Goal: Information Seeking & Learning: Learn about a topic

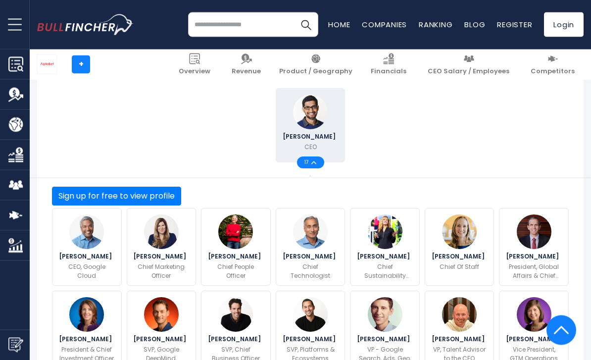
scroll to position [239, 0]
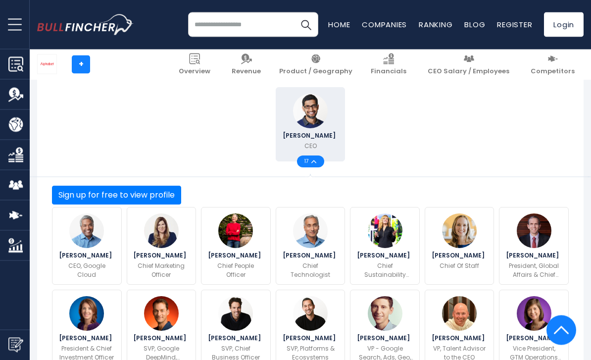
click at [208, 29] on input "search" at bounding box center [253, 24] width 130 height 25
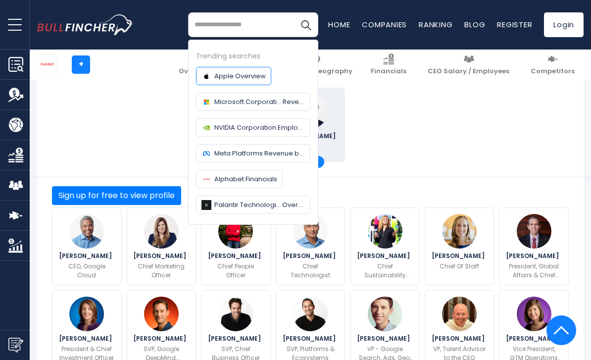
click at [226, 81] on link "Apple Overview" at bounding box center [233, 76] width 75 height 18
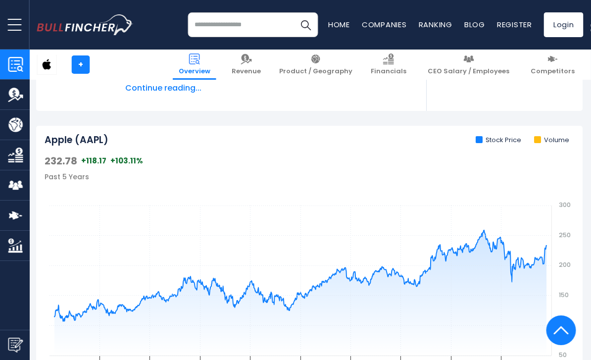
scroll to position [268, 1]
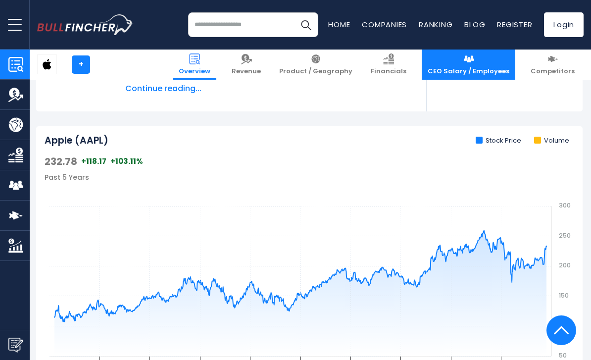
click at [474, 64] on img at bounding box center [468, 58] width 11 height 11
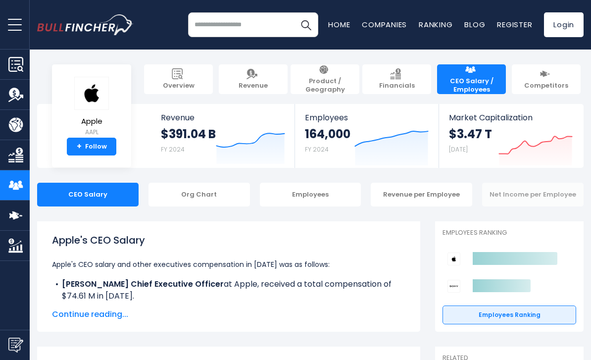
click at [524, 199] on div "Net Income per Employee" at bounding box center [533, 195] width 102 height 24
click at [215, 196] on div "Org Chart" at bounding box center [200, 195] width 102 height 24
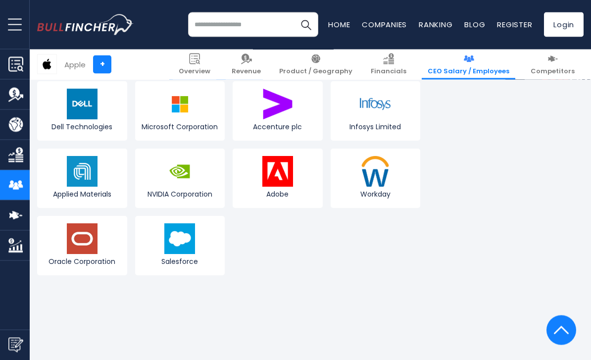
scroll to position [1510, 0]
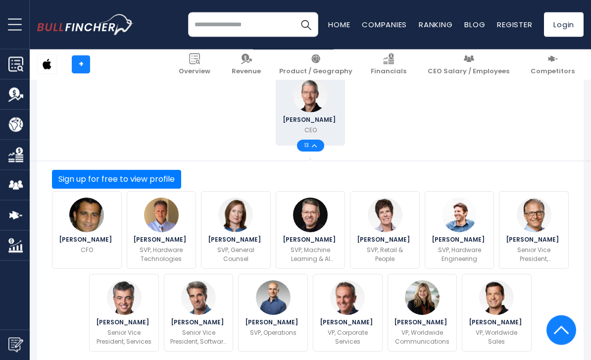
scroll to position [253, 0]
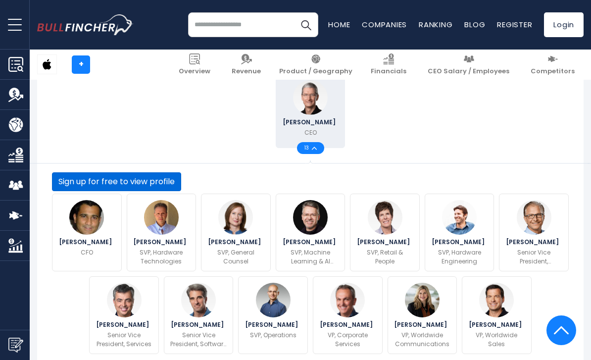
click at [181, 191] on button "Sign up for free to view profile" at bounding box center [116, 181] width 129 height 19
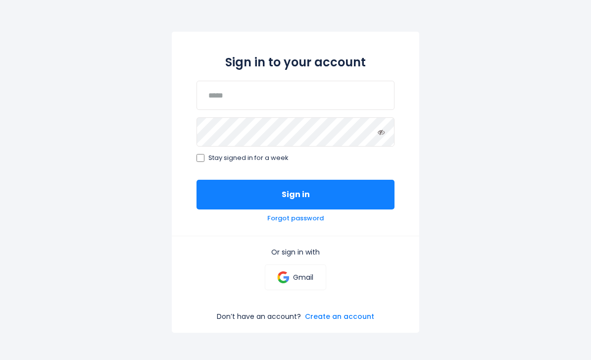
scroll to position [75, 0]
click at [306, 283] on link "Gmail" at bounding box center [295, 277] width 61 height 26
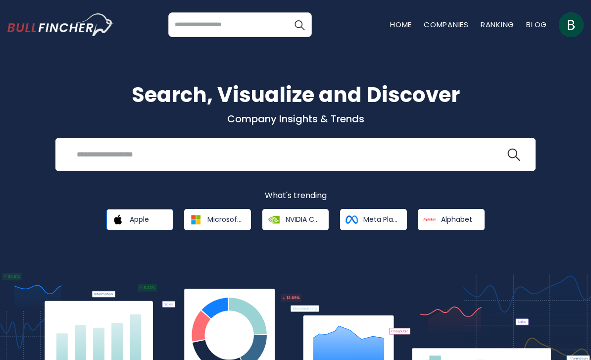
click at [110, 227] on img at bounding box center [117, 219] width 17 height 17
click at [121, 219] on img at bounding box center [117, 219] width 17 height 17
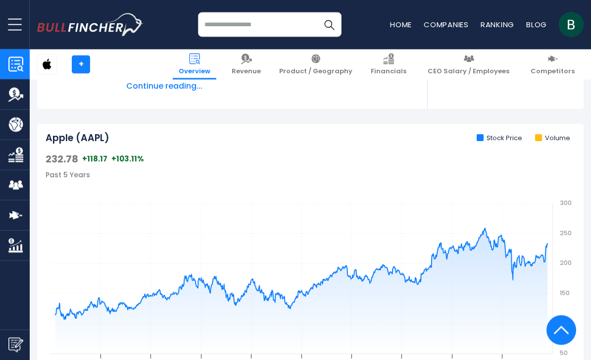
scroll to position [271, 0]
click at [14, 189] on img "Company Employees" at bounding box center [15, 185] width 15 height 15
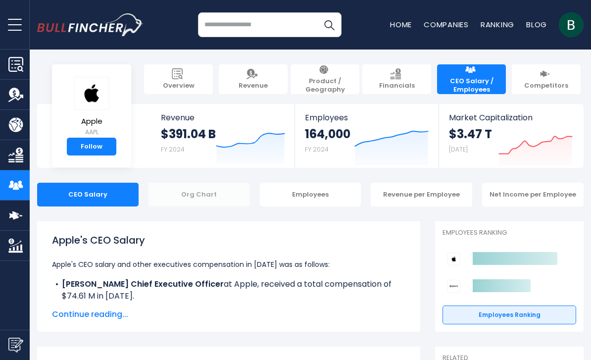
click at [176, 188] on div "Org Chart" at bounding box center [200, 195] width 102 height 24
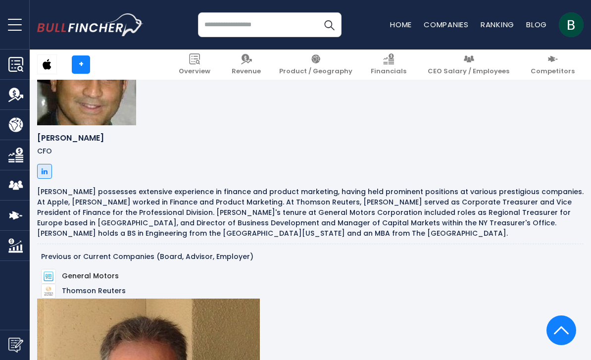
scroll to position [981, 0]
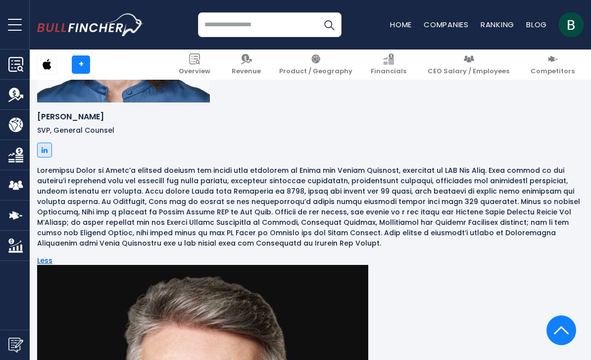
scroll to position [1737, 0]
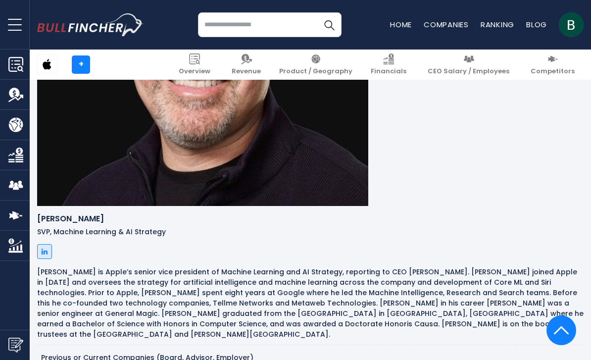
scroll to position [2130, 0]
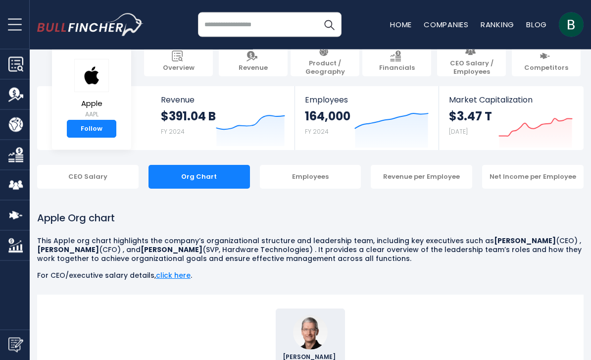
scroll to position [0, 0]
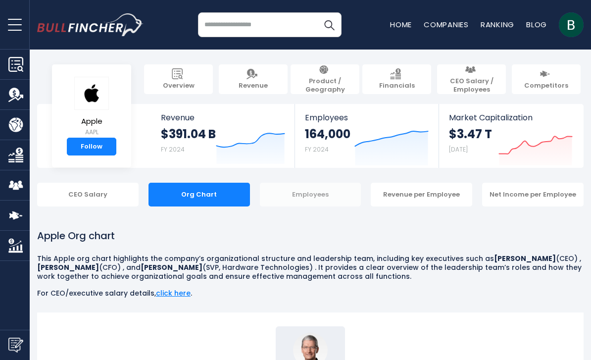
click at [340, 199] on div "Employees" at bounding box center [311, 195] width 102 height 24
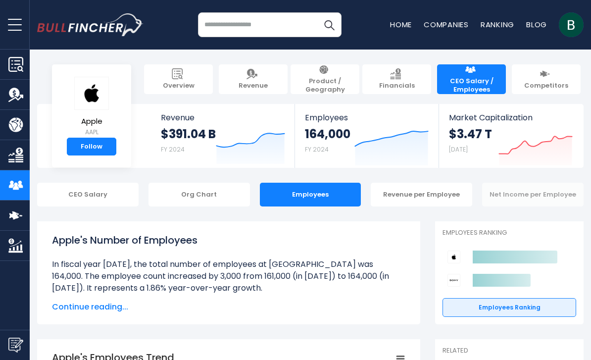
click at [561, 192] on div "Net Income per Employee" at bounding box center [533, 195] width 102 height 24
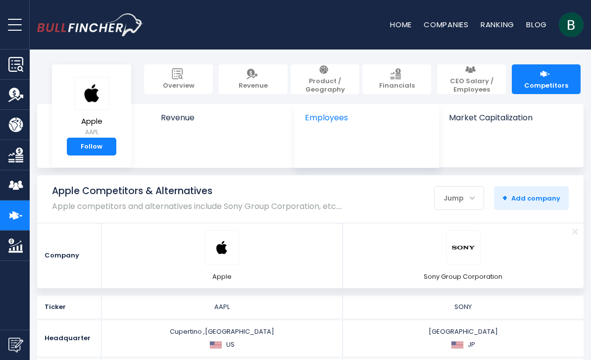
click at [370, 128] on div at bounding box center [366, 132] width 123 height 13
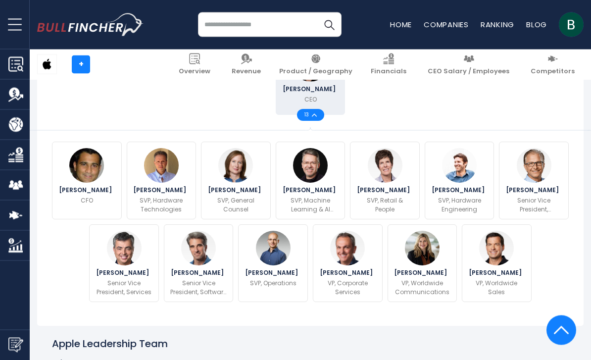
scroll to position [300, 0]
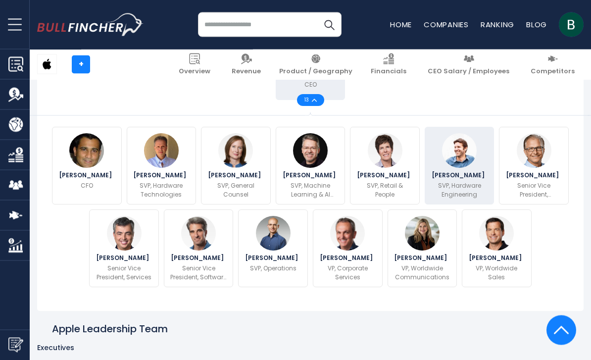
click at [461, 179] on span "John Ternus" at bounding box center [460, 176] width 56 height 6
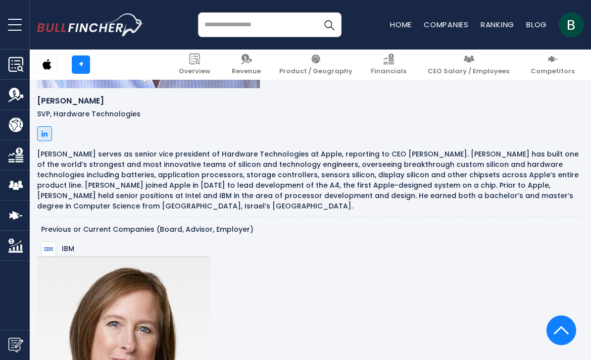
scroll to position [1456, 0]
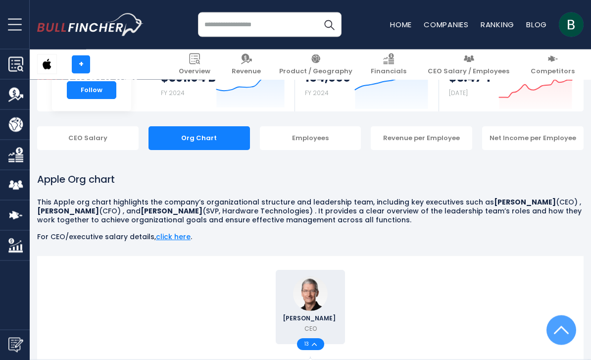
scroll to position [0, 0]
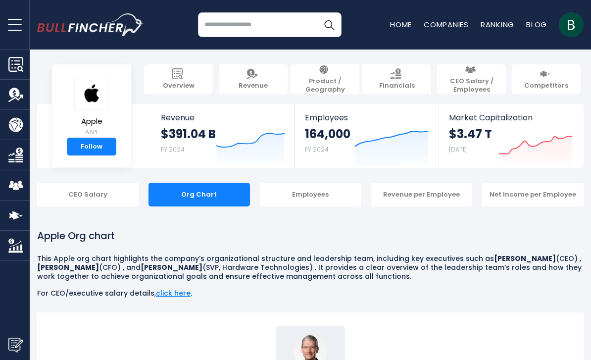
click at [270, 27] on input "search" at bounding box center [270, 24] width 144 height 25
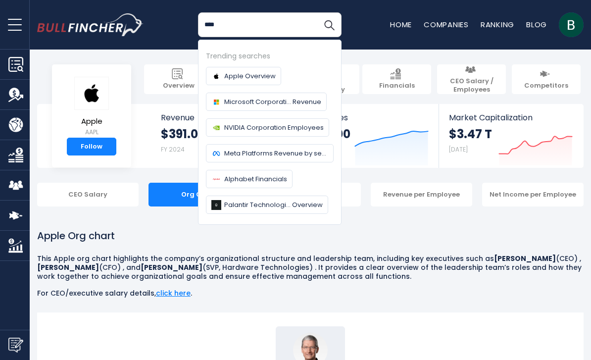
type input "****"
click at [329, 25] on button "Search" at bounding box center [329, 24] width 25 height 25
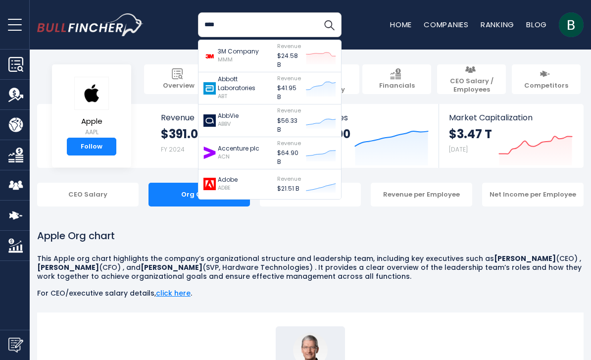
click at [219, 30] on input "****" at bounding box center [270, 24] width 144 height 25
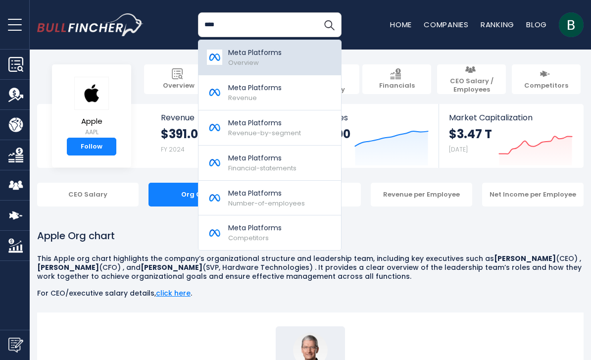
type input "****"
click at [217, 55] on img at bounding box center [214, 57] width 17 height 15
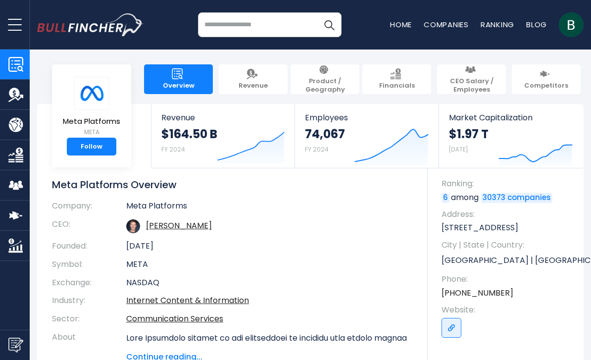
click at [14, 191] on img "Company Employees" at bounding box center [15, 185] width 15 height 15
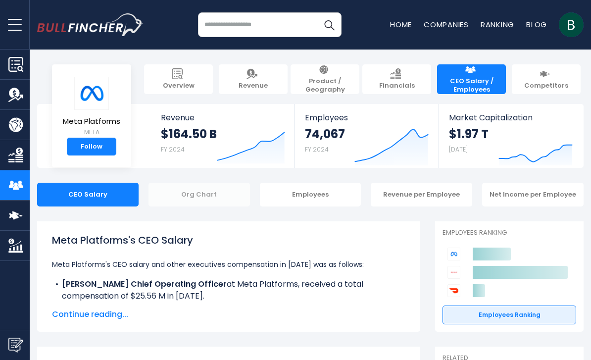
click at [186, 194] on div "Org Chart" at bounding box center [200, 195] width 102 height 24
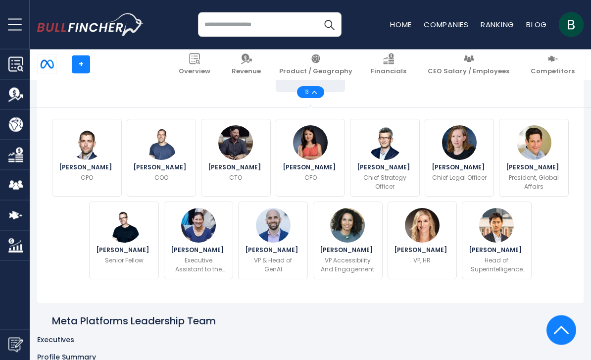
scroll to position [317, 0]
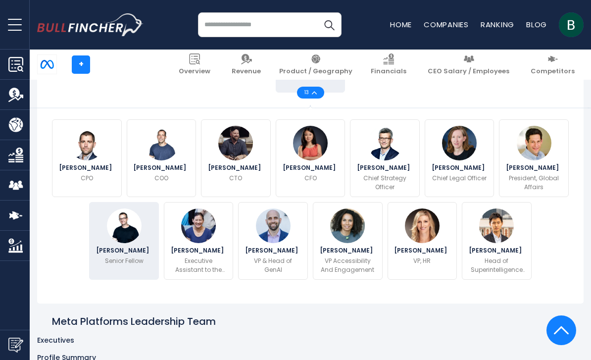
click at [119, 243] on img at bounding box center [124, 225] width 35 height 35
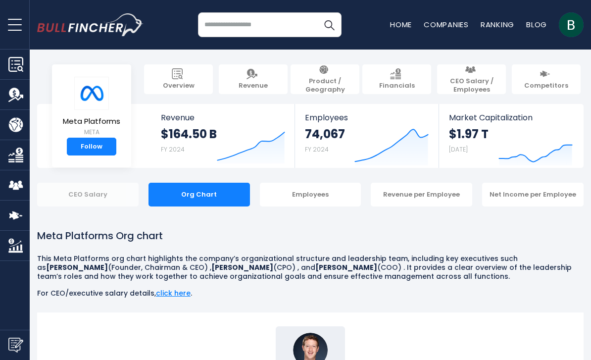
click at [80, 203] on div "CEO Salary" at bounding box center [88, 195] width 102 height 24
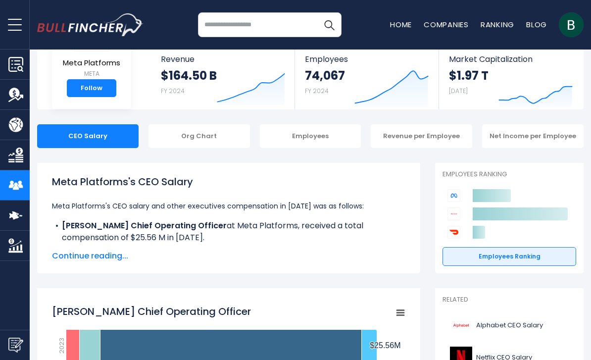
scroll to position [61, 0]
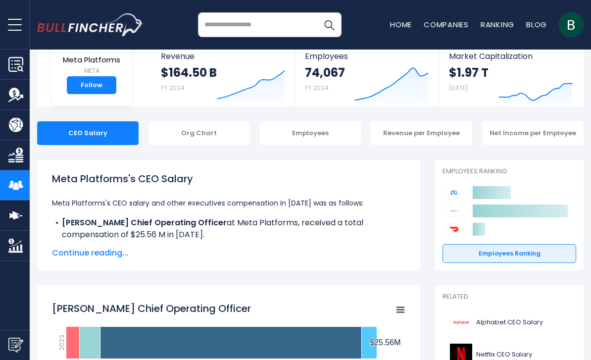
click at [70, 257] on span "Continue reading..." at bounding box center [229, 253] width 354 height 12
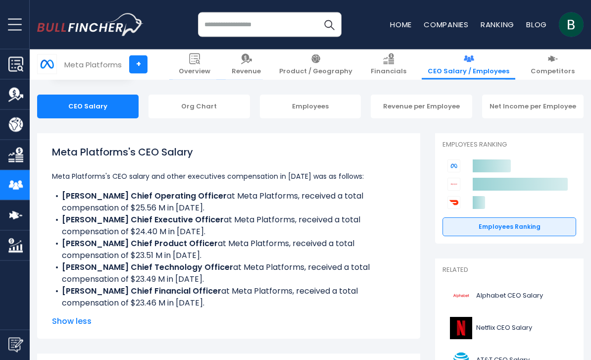
scroll to position [92, 0]
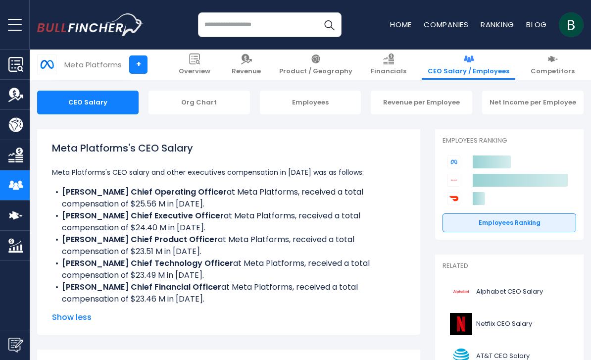
click at [237, 15] on input "search" at bounding box center [270, 24] width 144 height 25
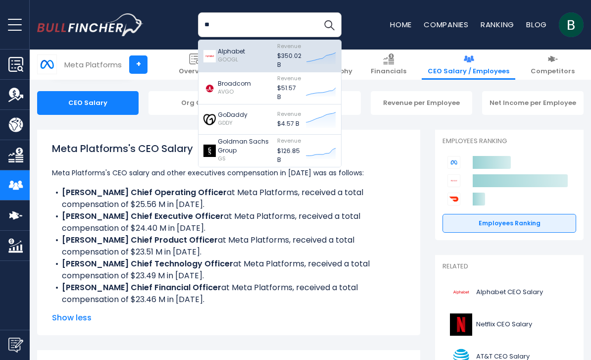
type input "**"
click at [231, 65] on div "Alphabet GOOGL" at bounding box center [231, 56] width 27 height 18
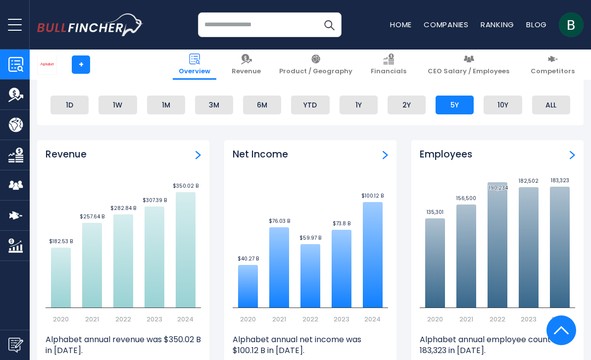
scroll to position [594, 0]
click at [14, 191] on img "Company Employees" at bounding box center [15, 185] width 15 height 15
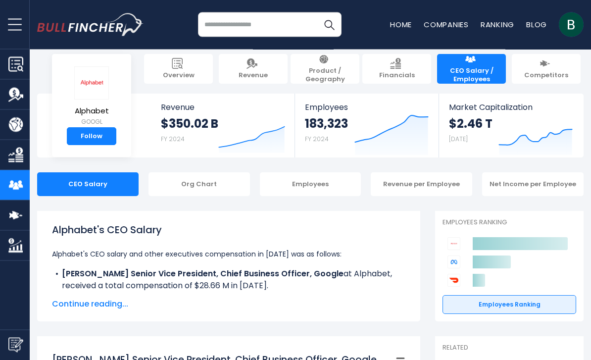
scroll to position [11, 0]
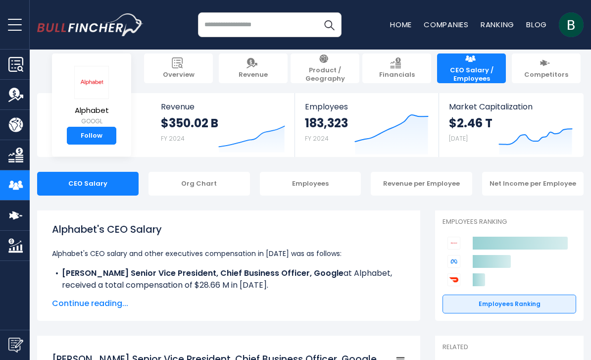
click at [72, 302] on span "Continue reading..." at bounding box center [229, 304] width 354 height 12
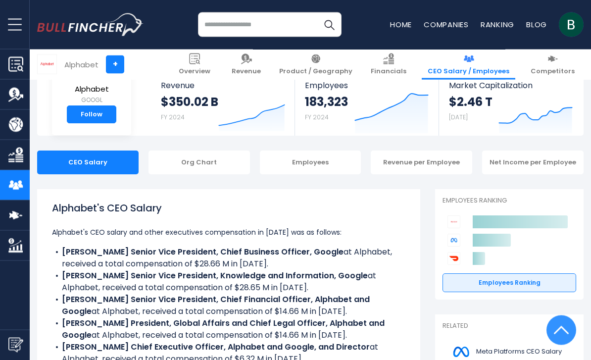
scroll to position [0, 0]
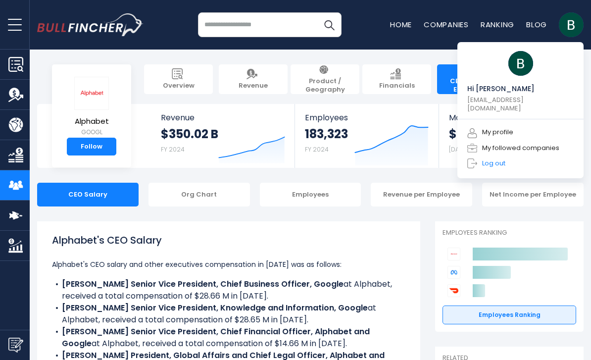
click at [504, 158] on link "Log out" at bounding box center [486, 163] width 38 height 10
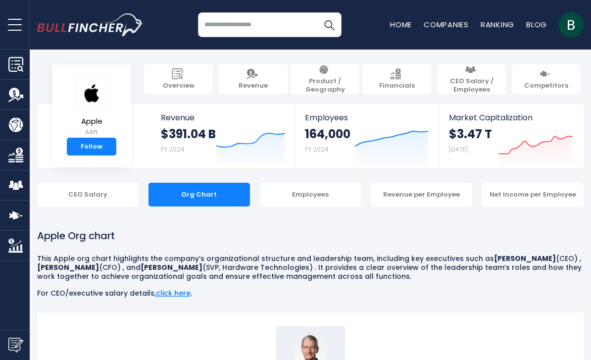
scroll to position [332, 0]
